Goal: Task Accomplishment & Management: Complete application form

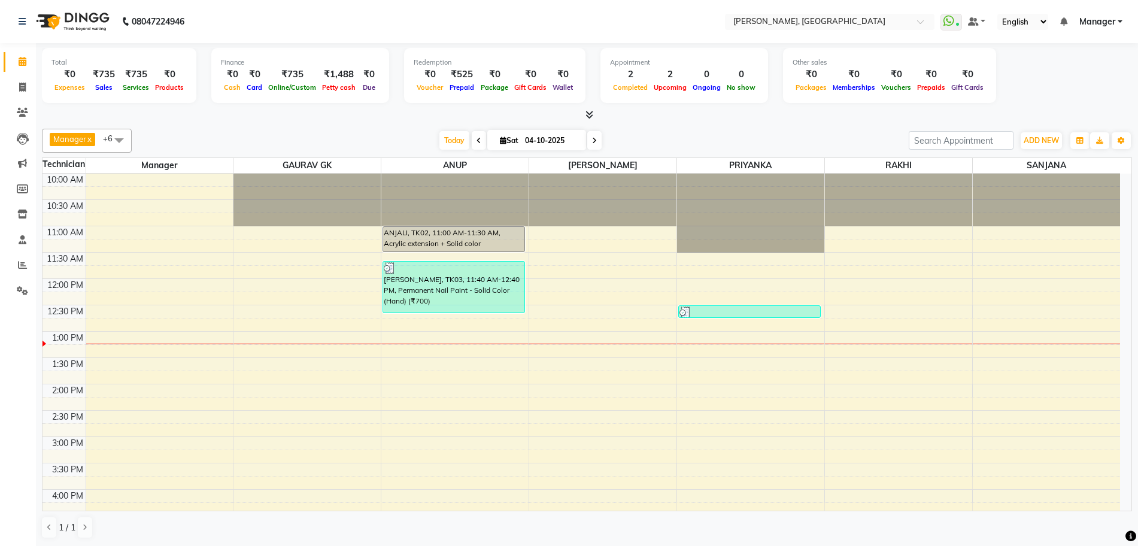
click at [415, 324] on div "10:00 AM 10:30 AM 11:00 AM 11:30 AM 12:00 PM 12:30 PM 1:00 PM 1:30 PM 2:00 PM 2…" at bounding box center [580, 489] width 1077 height 631
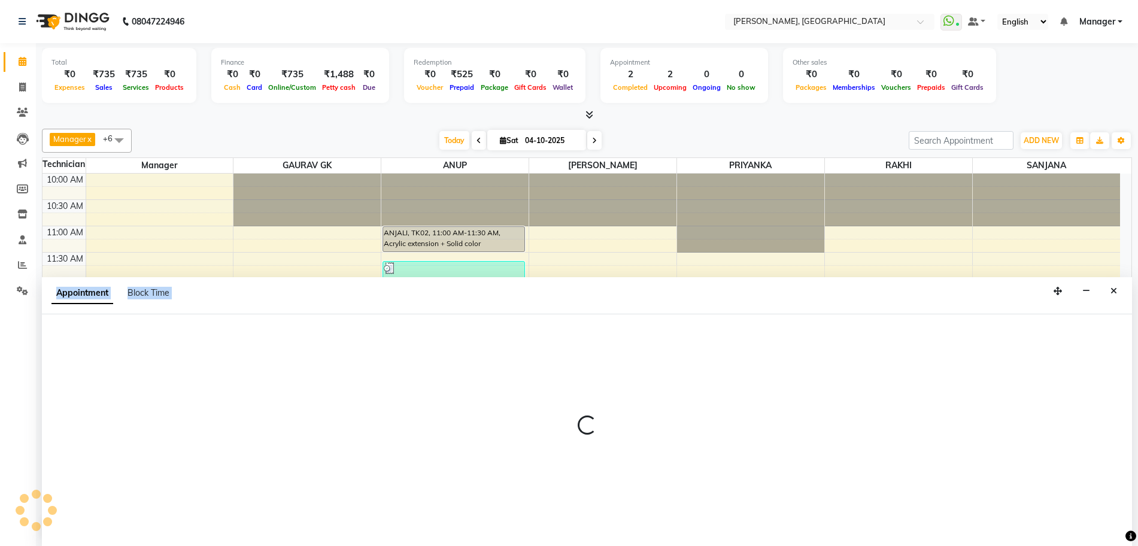
scroll to position [1, 0]
select select "86057"
select select "765"
select select "tentative"
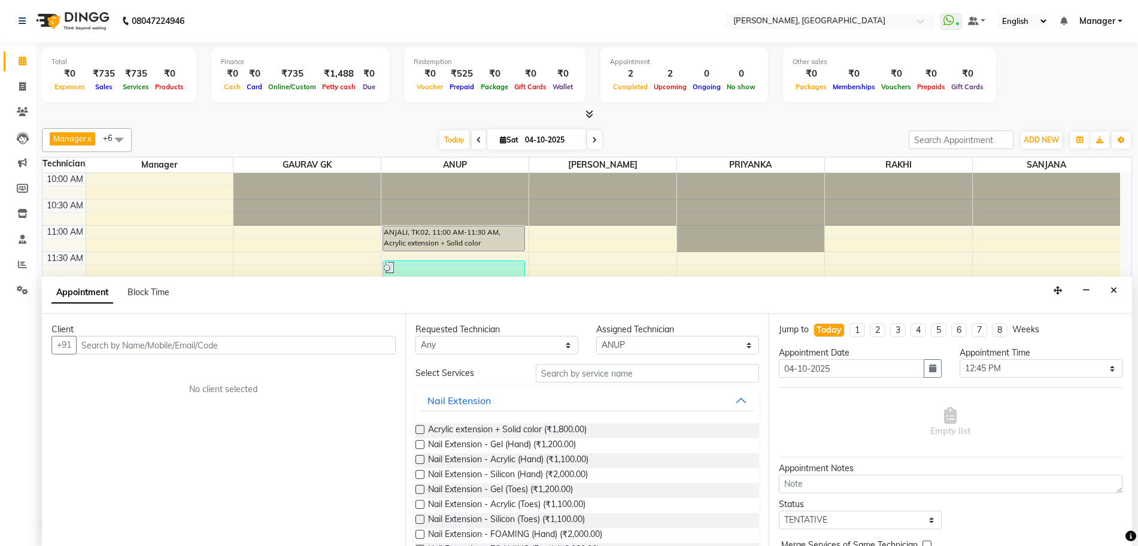
click at [193, 346] on input "text" at bounding box center [236, 345] width 320 height 19
type input "9868045087"
click at [366, 332] on div "Client" at bounding box center [223, 329] width 344 height 13
click at [361, 342] on span "Add Client" at bounding box center [371, 344] width 40 height 11
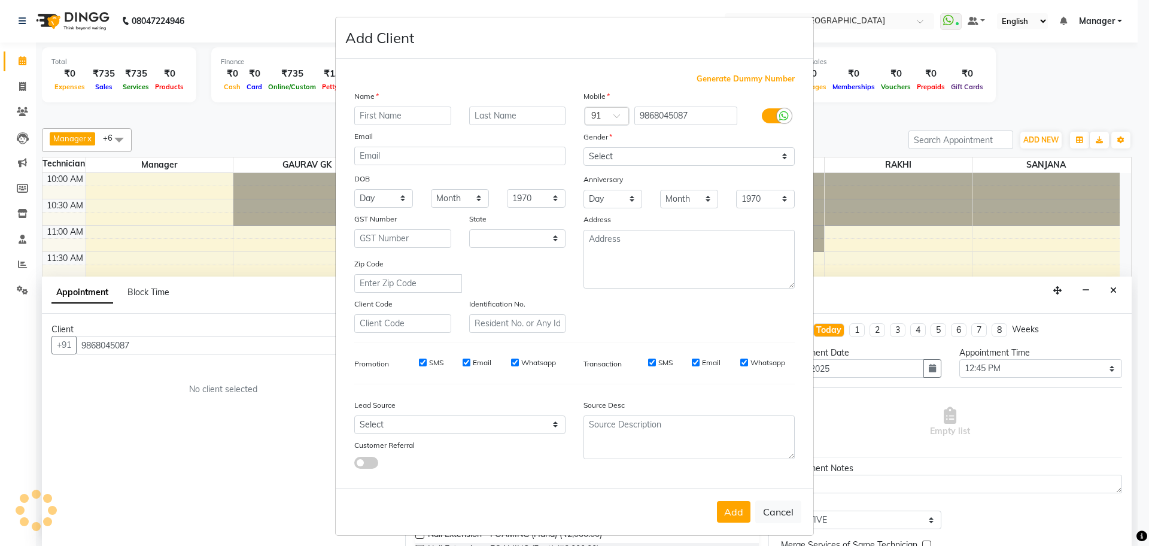
select select "21"
type input "NIRU"
click at [630, 154] on select "Select [DEMOGRAPHIC_DATA] [DEMOGRAPHIC_DATA] Other Prefer Not To Say" at bounding box center [688, 156] width 211 height 19
select select "[DEMOGRAPHIC_DATA]"
click at [583, 147] on select "Select [DEMOGRAPHIC_DATA] [DEMOGRAPHIC_DATA] Other Prefer Not To Say" at bounding box center [688, 156] width 211 height 19
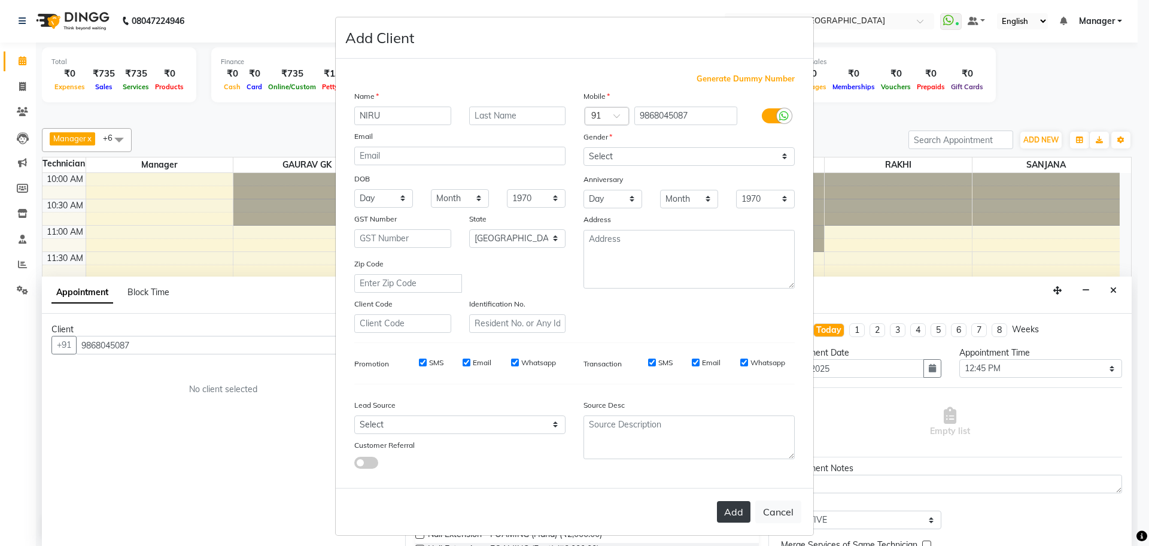
click at [720, 511] on button "Add" at bounding box center [734, 512] width 34 height 22
type input "98******87"
select select
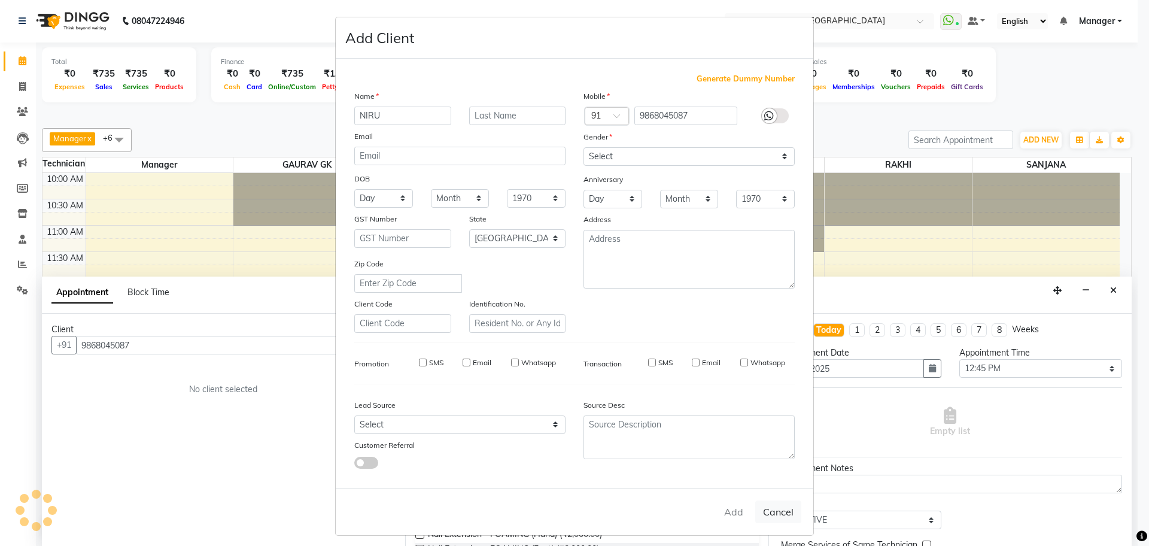
select select "null"
select select
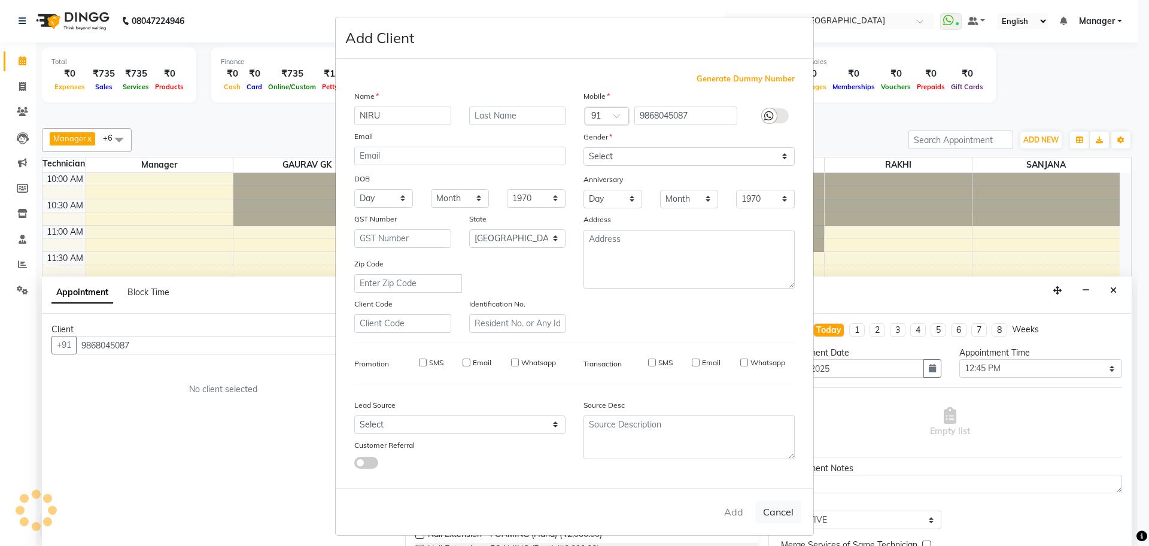
checkbox input "false"
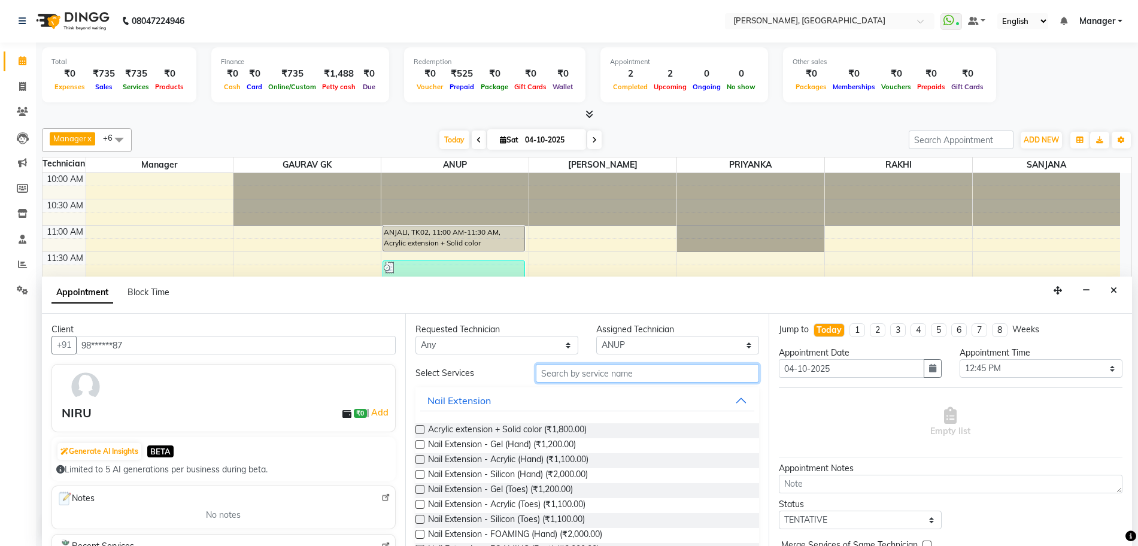
click at [575, 372] on input "text" at bounding box center [647, 373] width 223 height 19
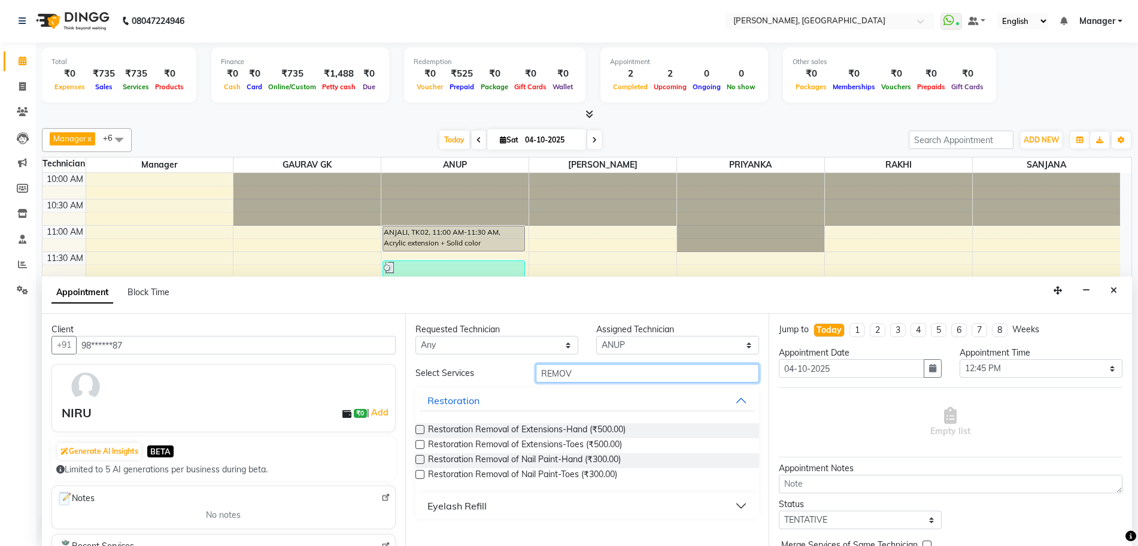
type input "REMOV"
click at [416, 462] on label at bounding box center [419, 459] width 9 height 9
click at [416, 462] on input "checkbox" at bounding box center [419, 461] width 8 height 8
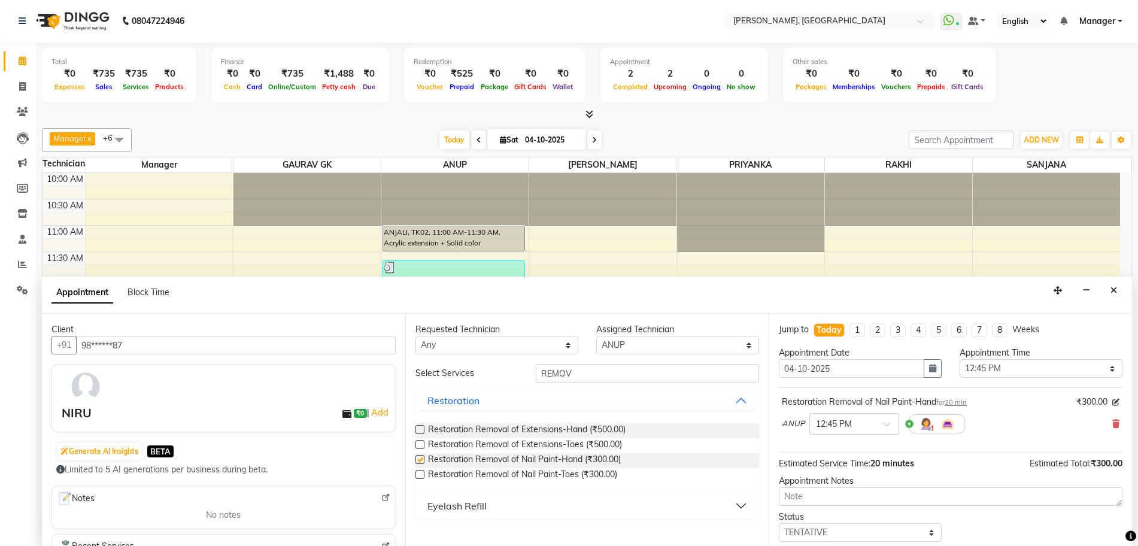
checkbox input "false"
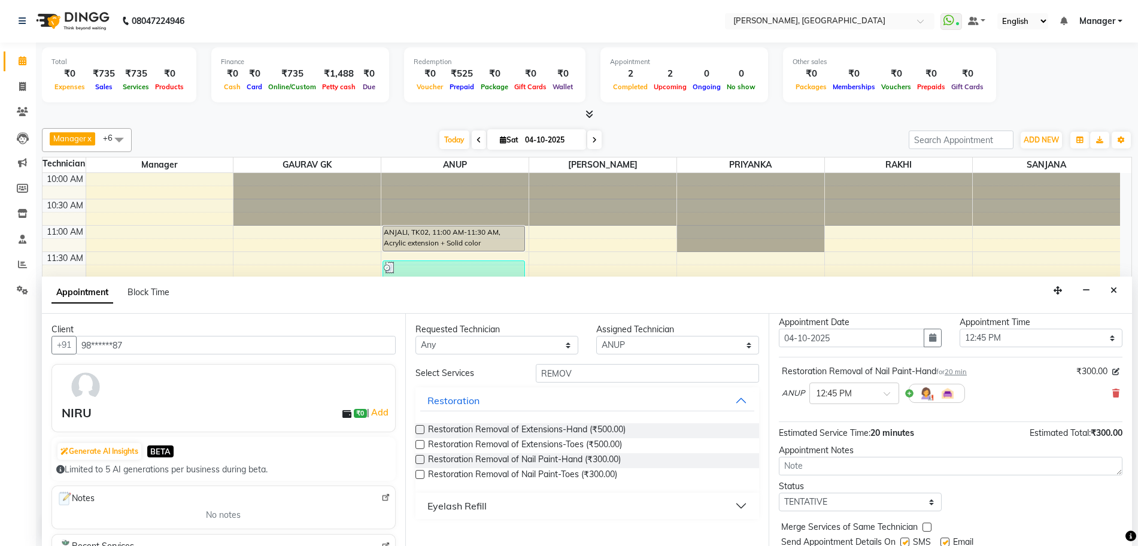
scroll to position [71, 0]
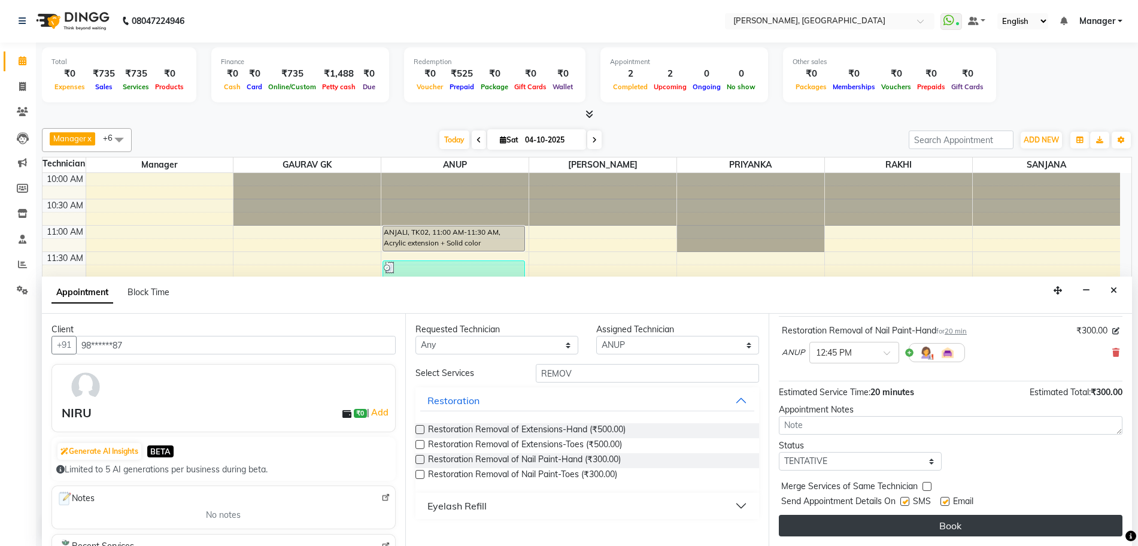
click at [936, 530] on button "Book" at bounding box center [950, 526] width 343 height 22
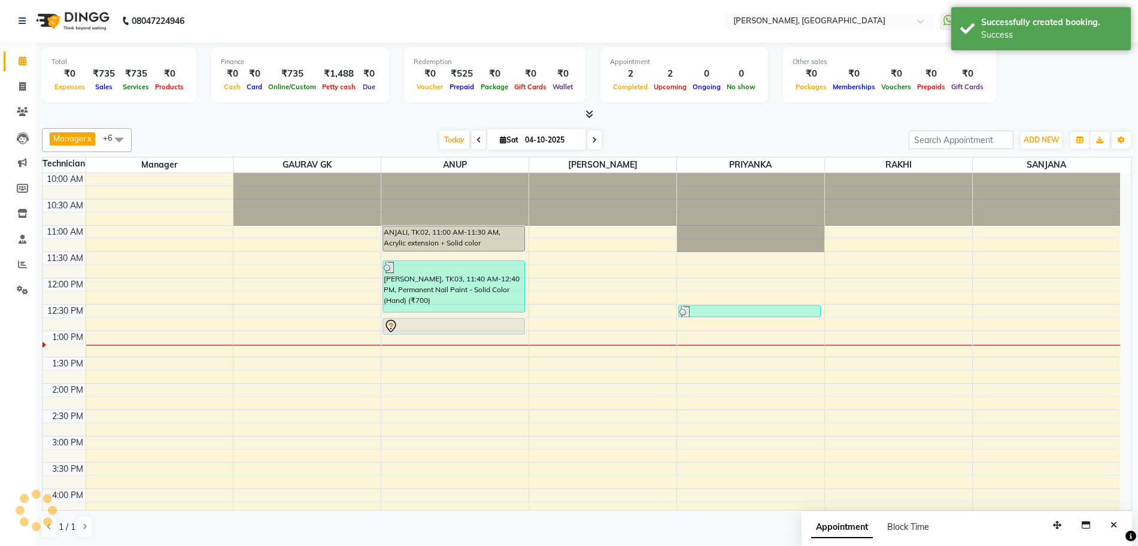
scroll to position [0, 0]
drag, startPoint x: 457, startPoint y: 334, endPoint x: 452, endPoint y: 358, distance: 24.3
click at [452, 358] on div "ANJALI, TK02, 11:00 AM-11:30 AM, Acrylic extension + Solid color [PERSON_NAME],…" at bounding box center [454, 489] width 147 height 631
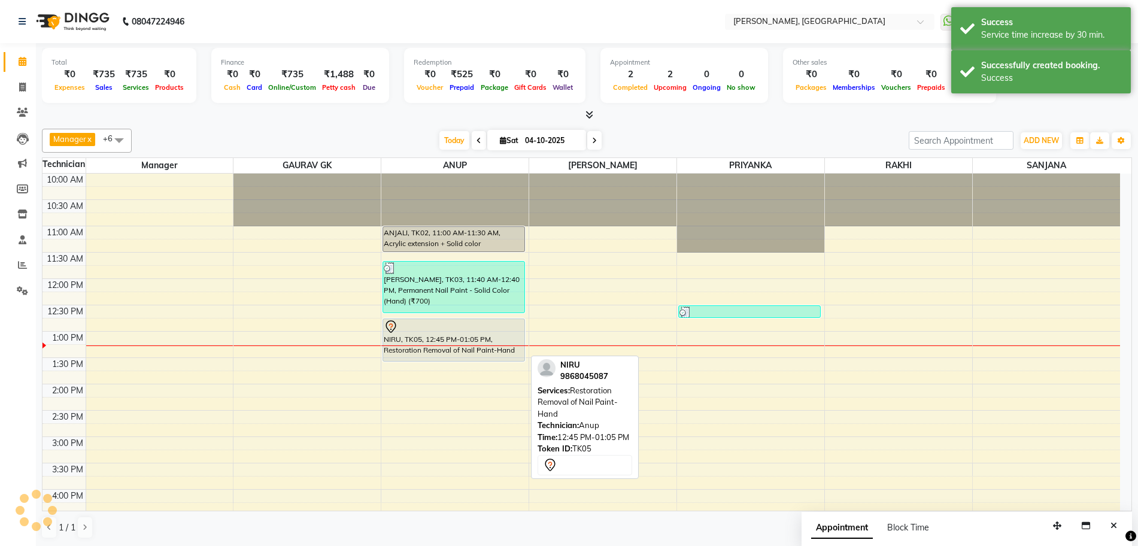
click at [0, 0] on div at bounding box center [0, 0] width 0 height 0
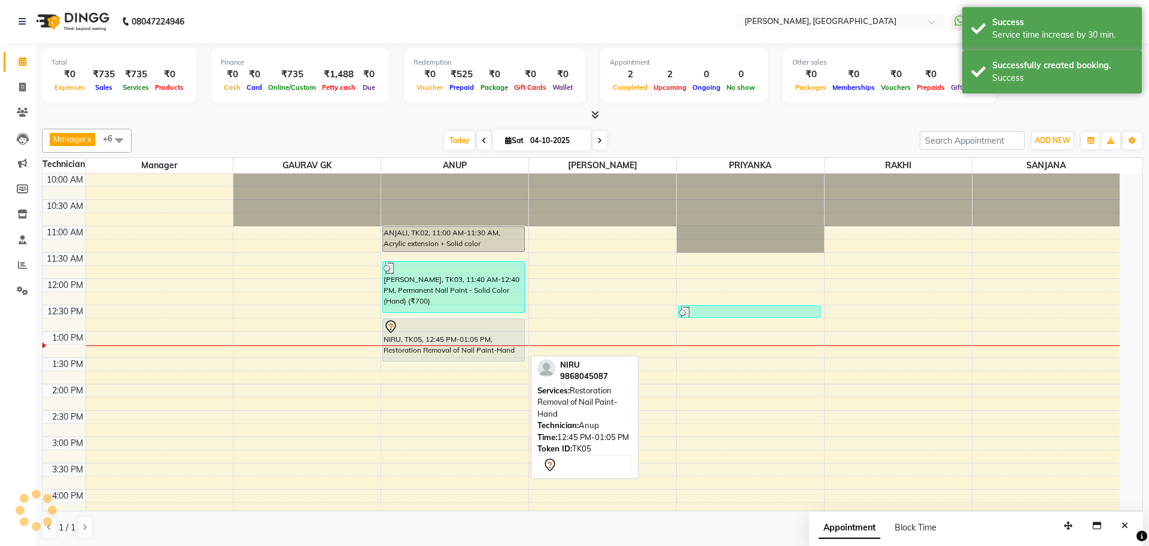
select select "7"
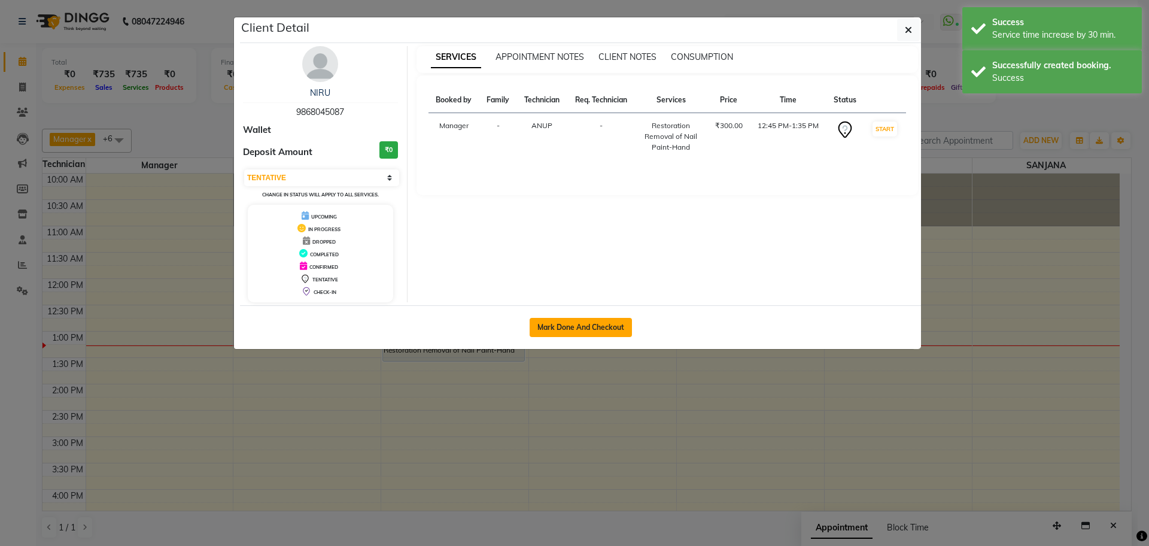
click at [568, 335] on button "Mark Done And Checkout" at bounding box center [581, 327] width 102 height 19
select select "service"
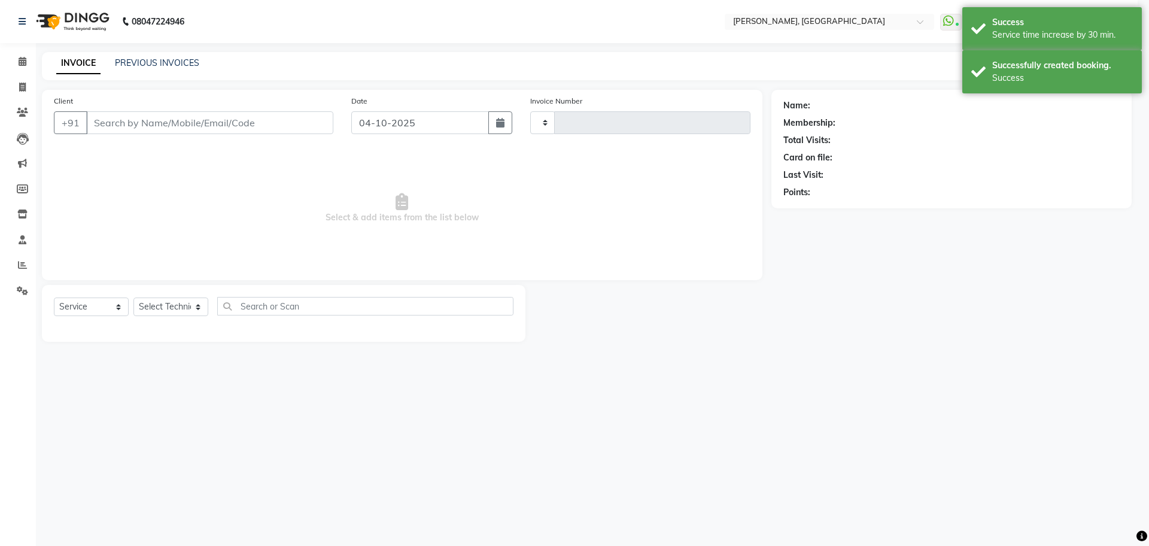
type input "1402"
select select "7674"
type input "98******87"
select select "86057"
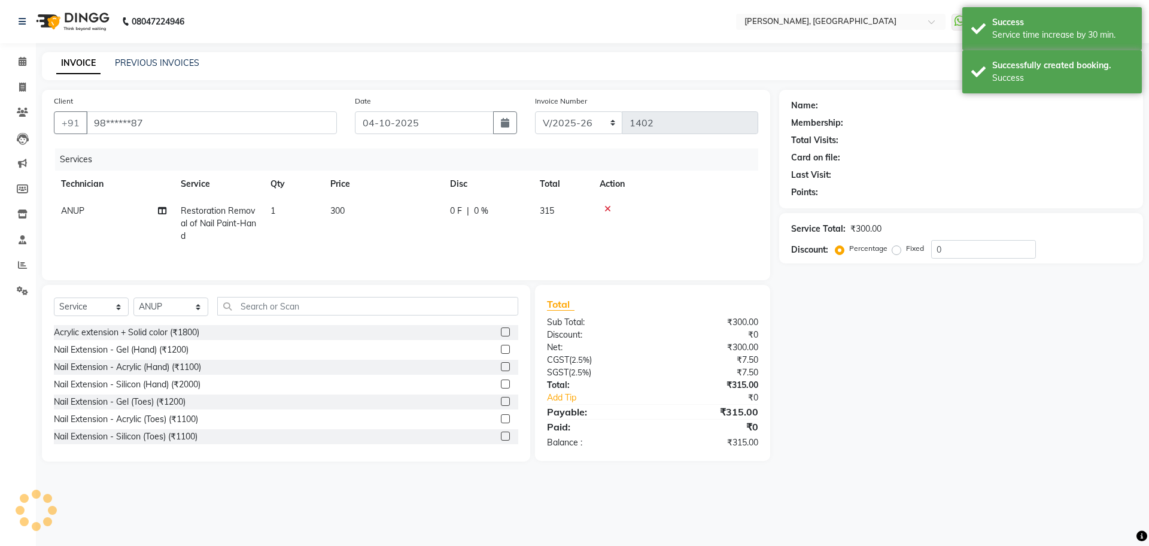
select select "1: Object"
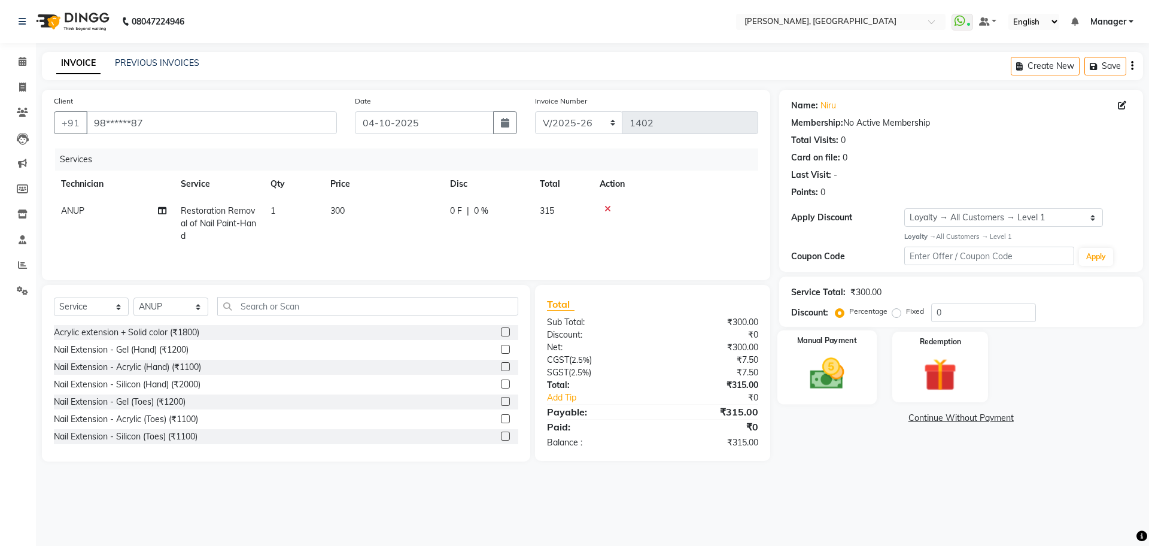
click at [859, 367] on div "Manual Payment" at bounding box center [826, 367] width 99 height 74
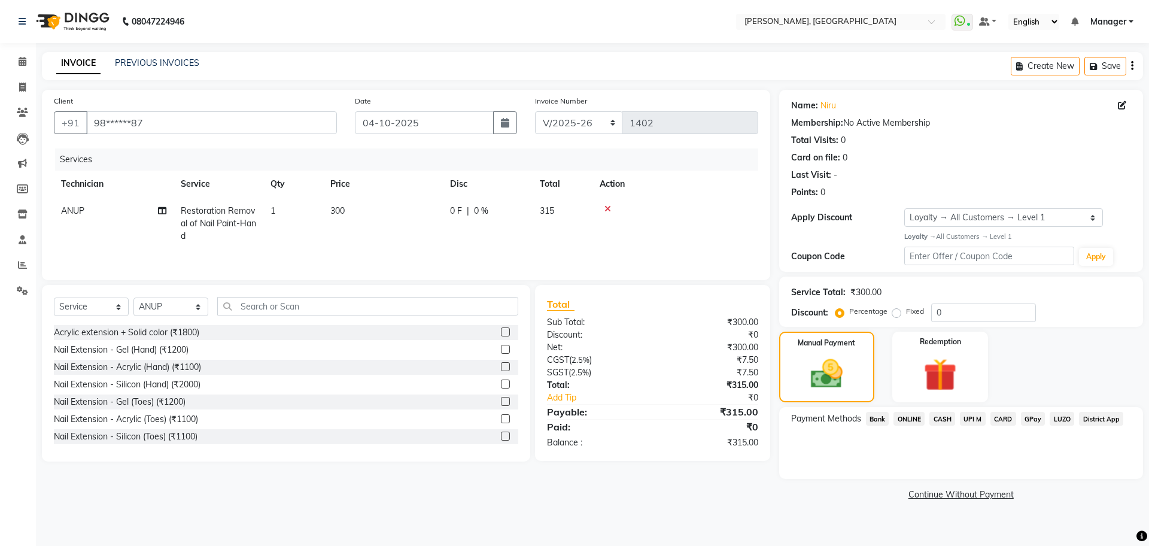
click at [948, 421] on span "CASH" at bounding box center [942, 419] width 26 height 14
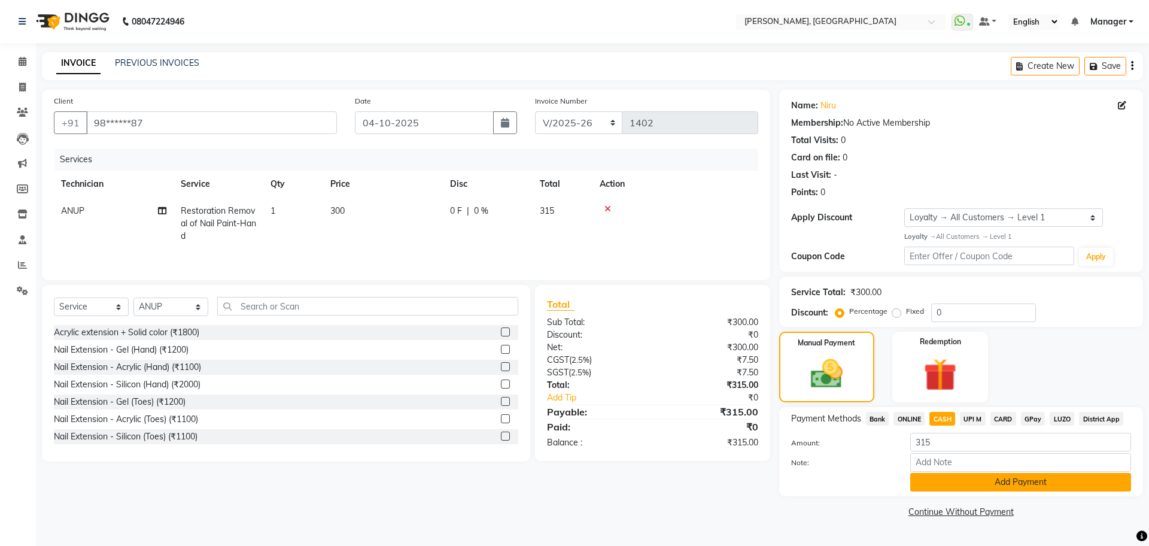
click at [1027, 488] on button "Add Payment" at bounding box center [1020, 482] width 221 height 19
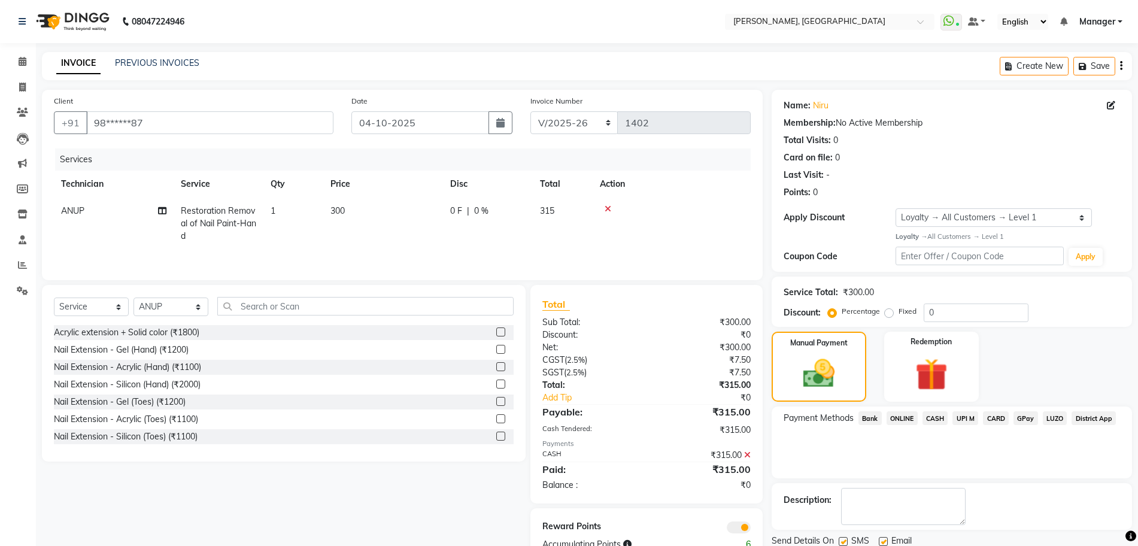
scroll to position [42, 0]
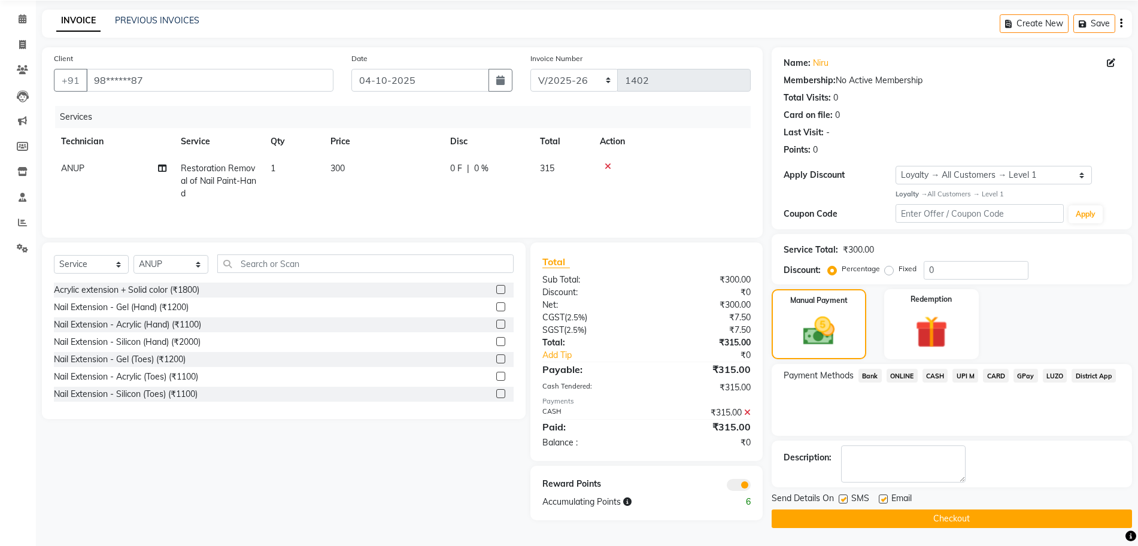
click at [887, 521] on button "Checkout" at bounding box center [951, 518] width 360 height 19
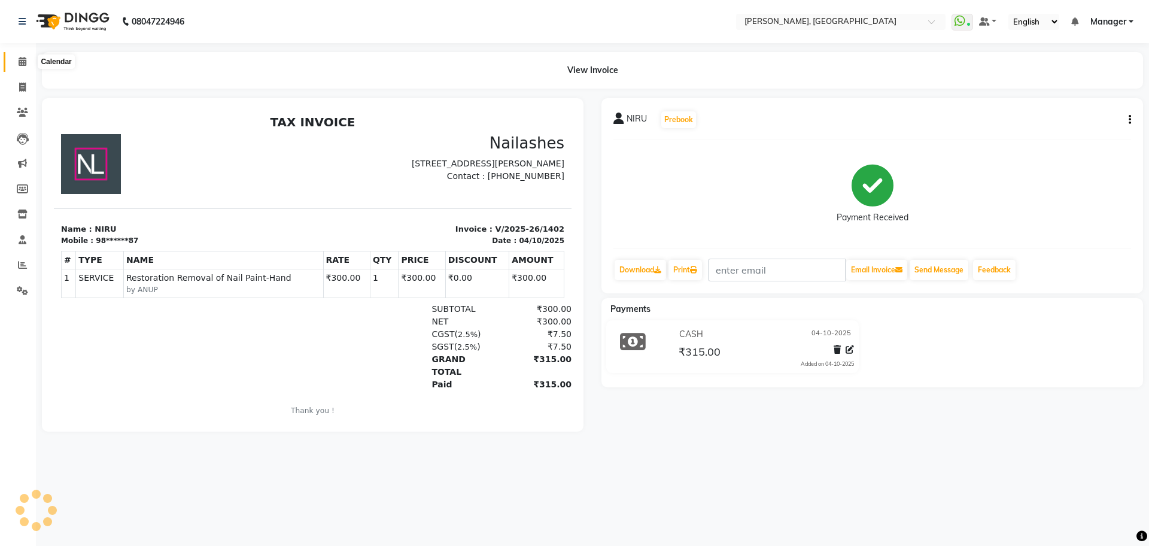
click at [23, 62] on icon at bounding box center [23, 61] width 8 height 9
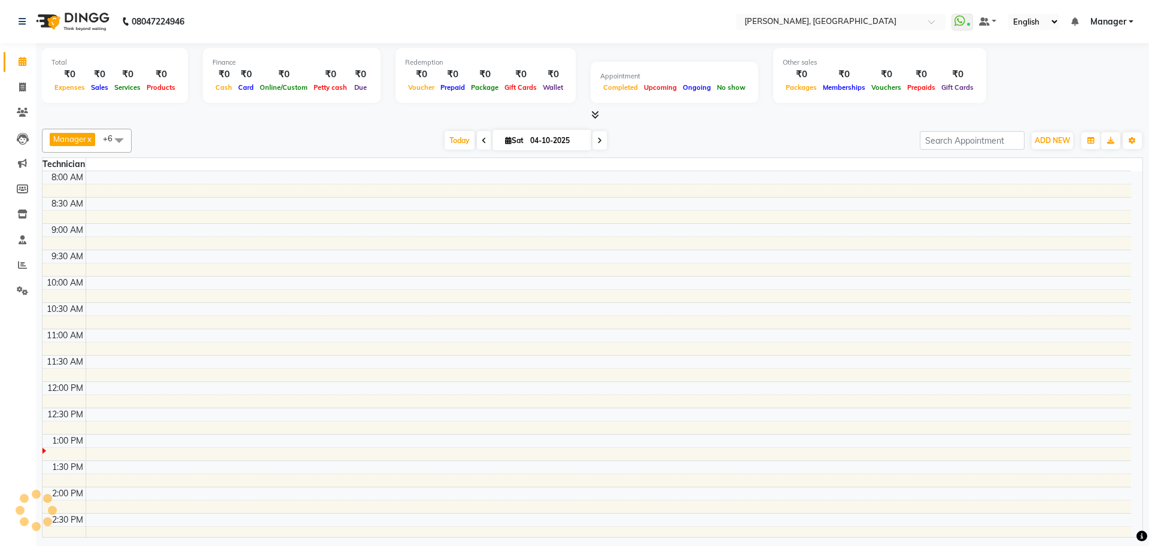
click at [591, 114] on icon at bounding box center [595, 114] width 8 height 9
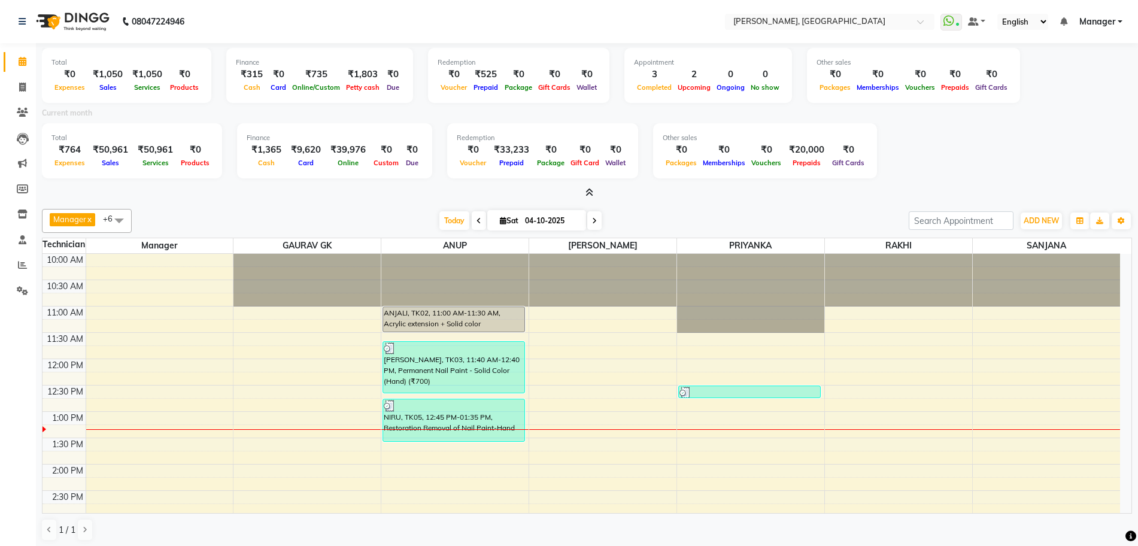
click at [581, 188] on span at bounding box center [586, 193] width 13 height 13
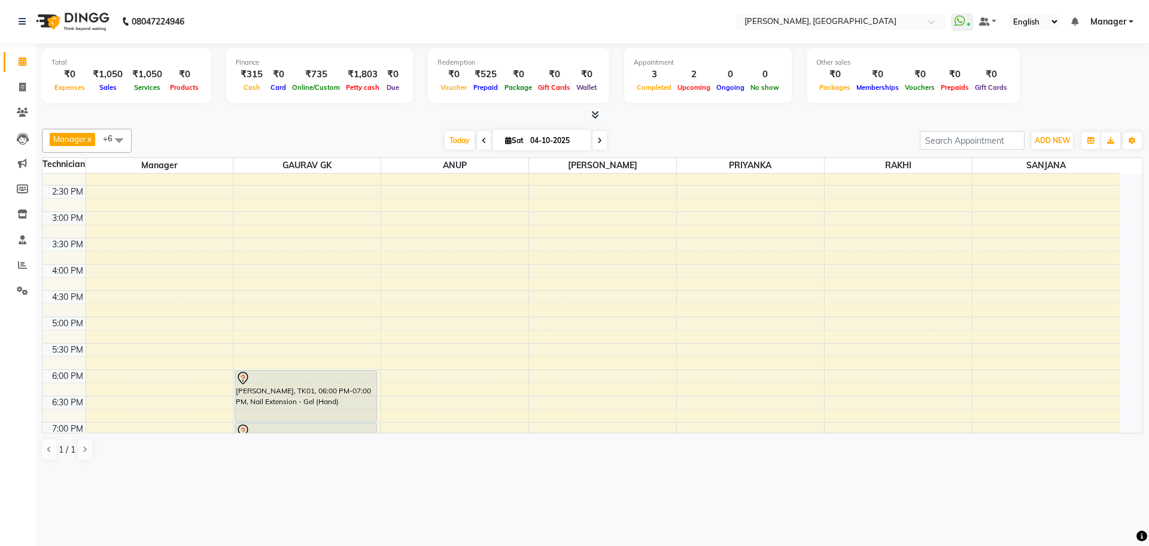
scroll to position [372, 0]
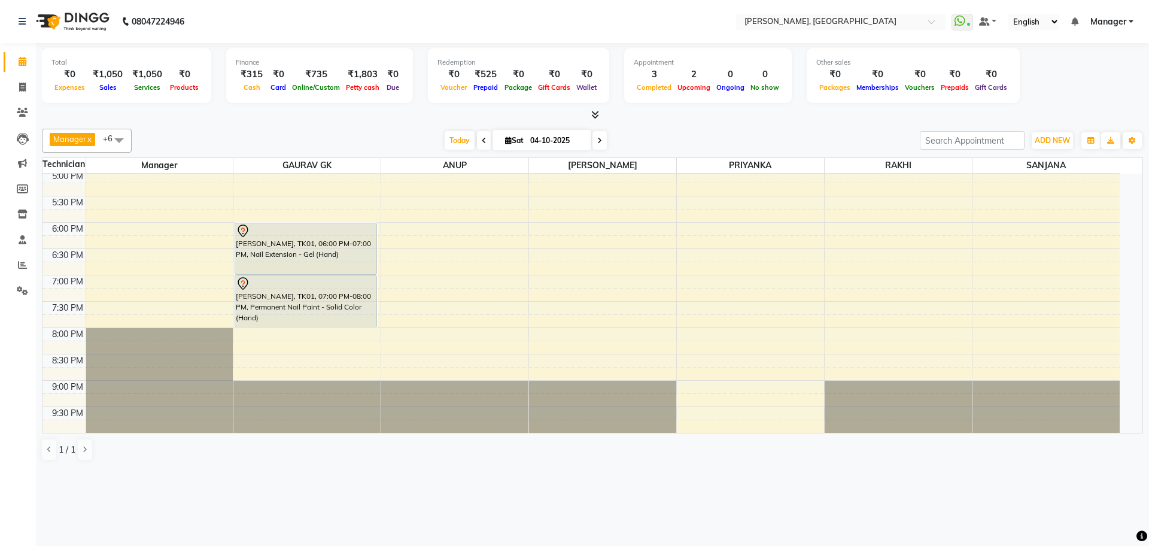
click at [590, 111] on span at bounding box center [592, 115] width 13 height 13
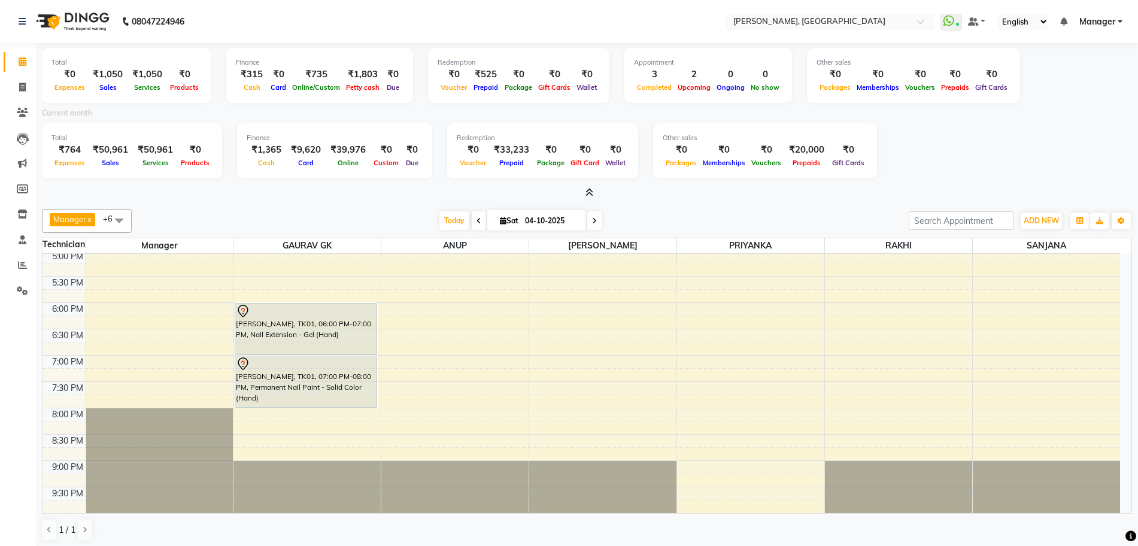
click at [589, 191] on icon at bounding box center [589, 192] width 8 height 9
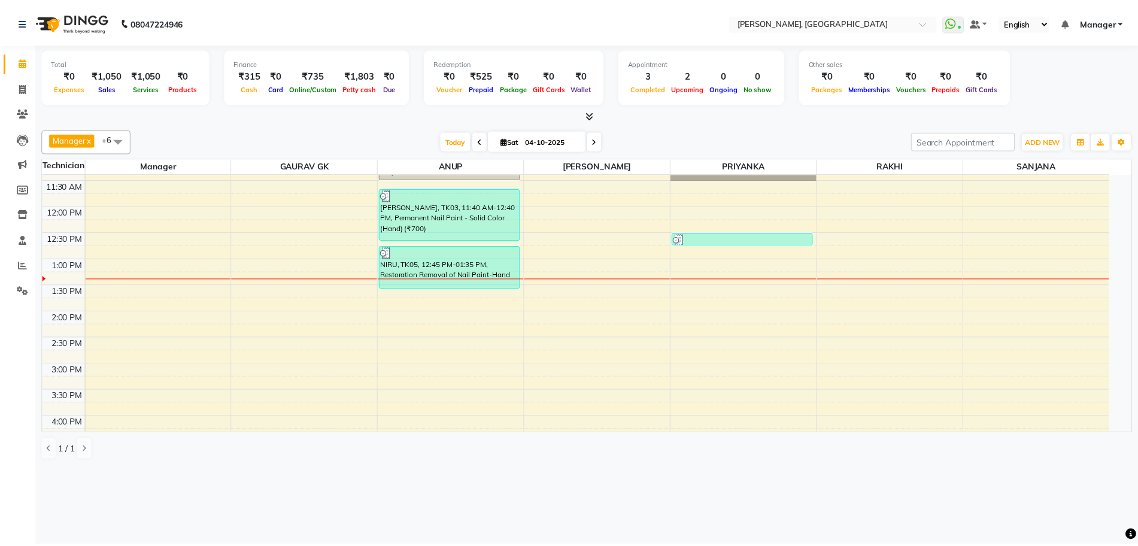
scroll to position [0, 0]
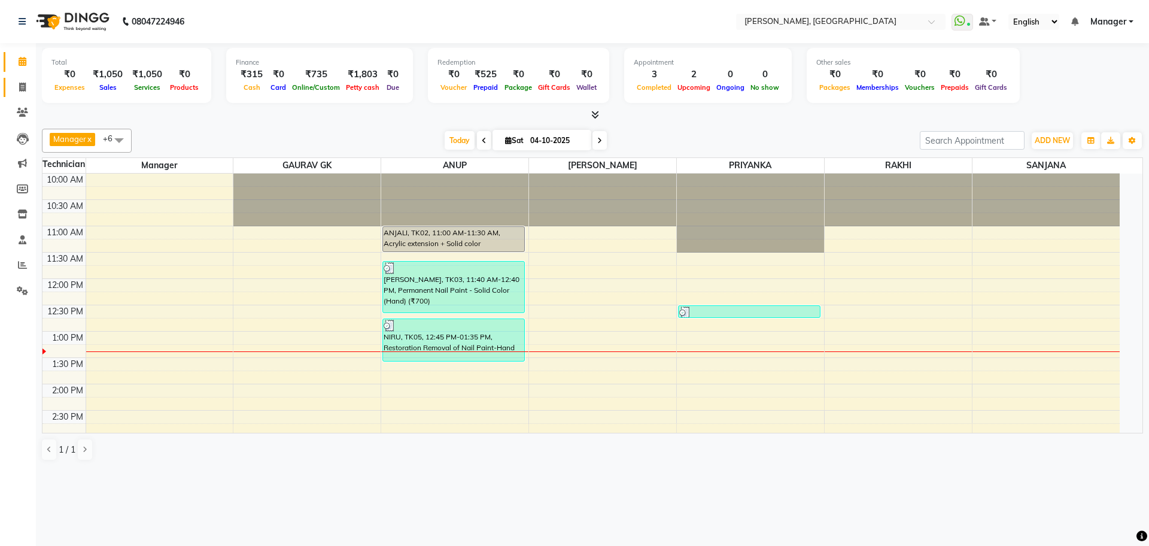
click at [22, 94] on link "Invoice" at bounding box center [18, 88] width 29 height 20
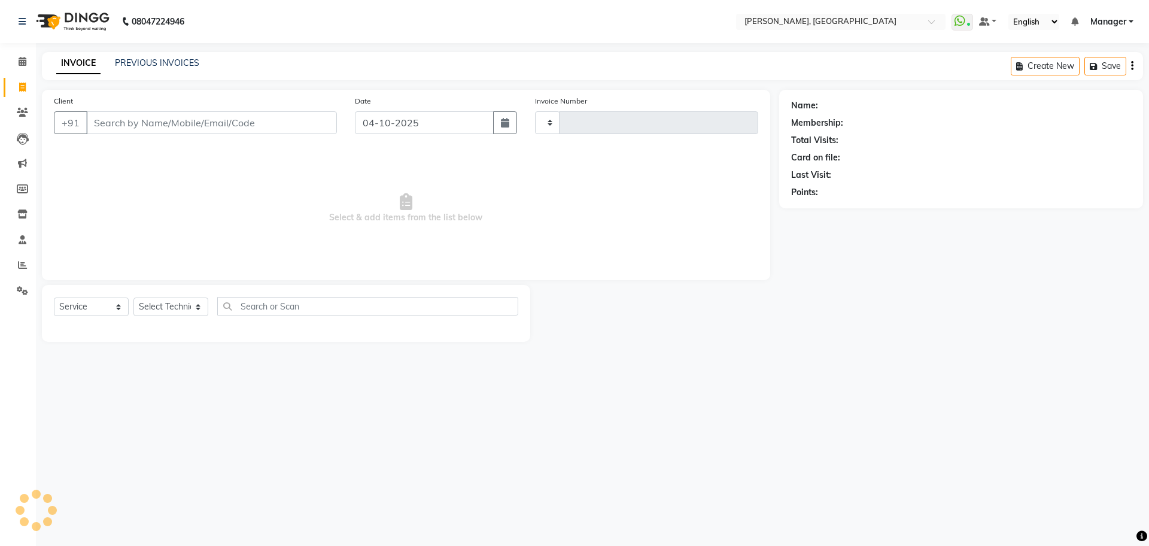
click at [22, 94] on link "Invoice" at bounding box center [18, 88] width 29 height 20
select select "7674"
select select "service"
click at [156, 68] on div "PREVIOUS INVOICES" at bounding box center [157, 63] width 84 height 13
click at [163, 65] on link "PREVIOUS INVOICES" at bounding box center [157, 62] width 84 height 11
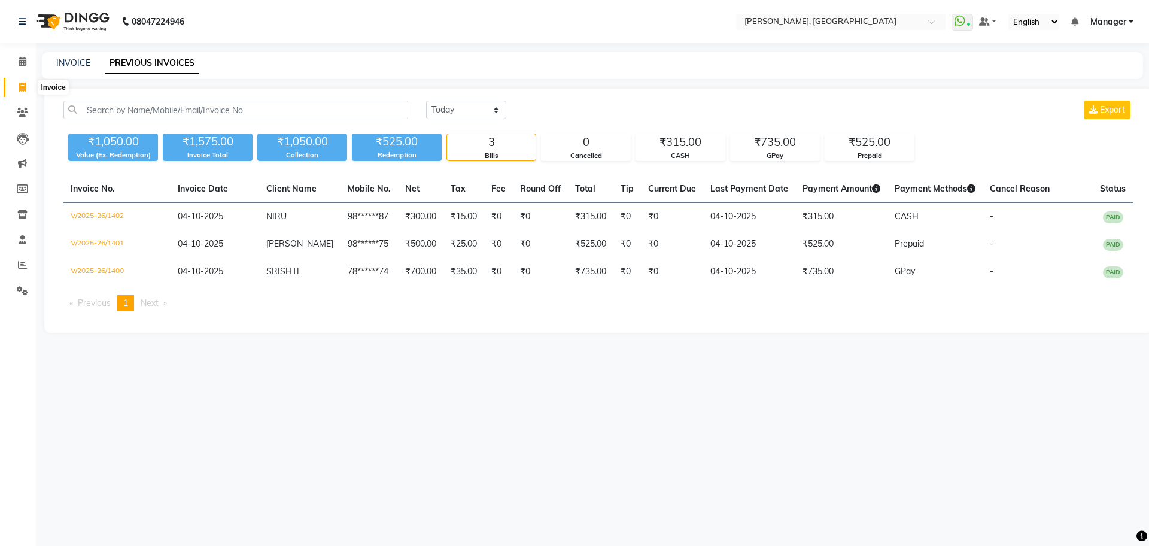
click at [22, 86] on icon at bounding box center [22, 87] width 7 height 9
select select "7674"
select select "service"
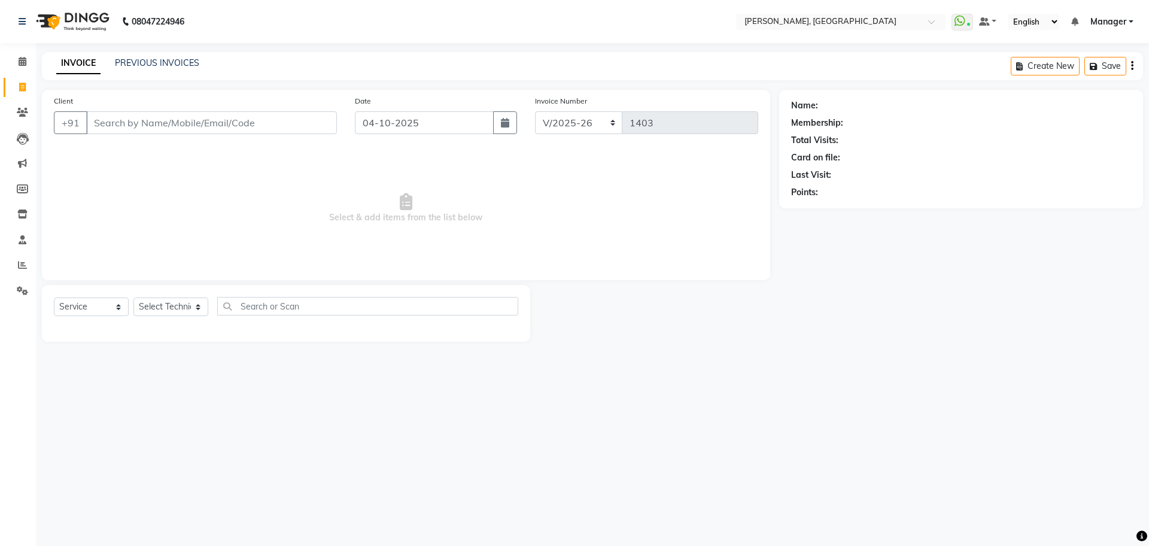
click at [231, 126] on input "Client" at bounding box center [211, 122] width 251 height 23
click at [26, 66] on span at bounding box center [22, 62] width 21 height 14
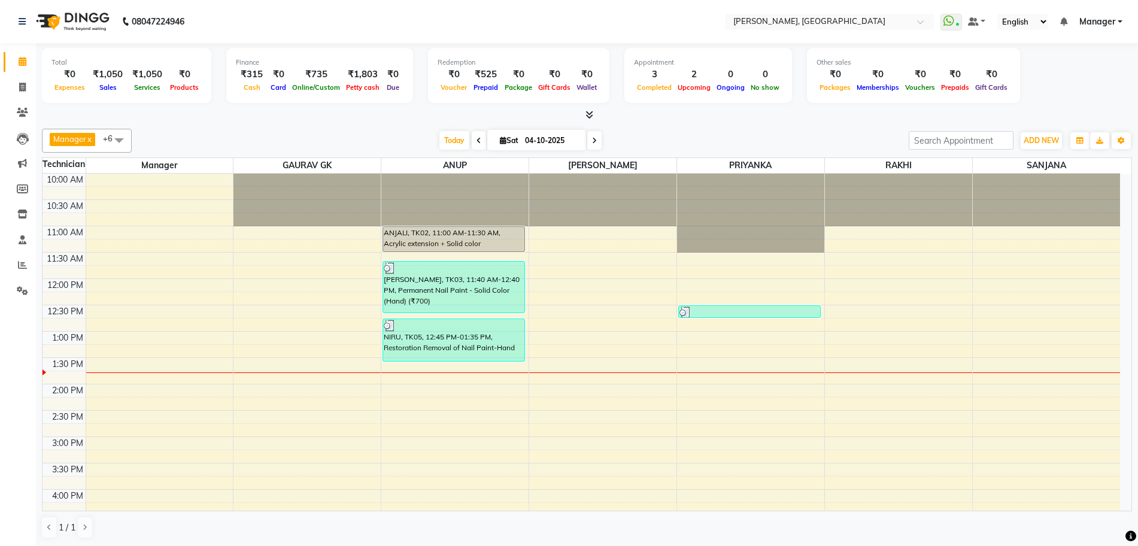
scroll to position [150, 0]
